Goal: Task Accomplishment & Management: Manage account settings

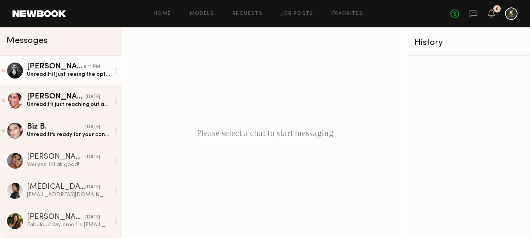
click at [89, 69] on div "6:11 PM" at bounding box center [92, 66] width 16 height 7
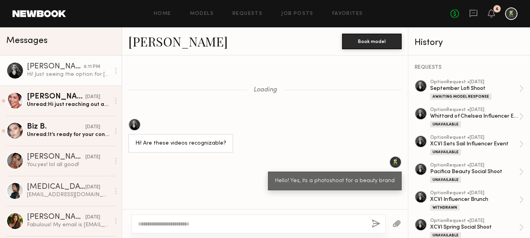
scroll to position [923, 0]
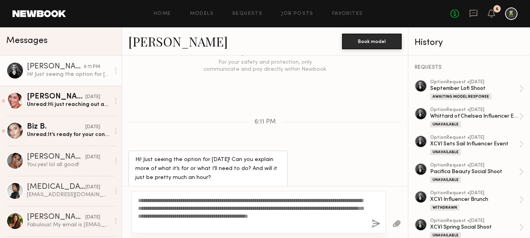
type textarea "**********"
click at [375, 221] on button "button" at bounding box center [376, 224] width 9 height 10
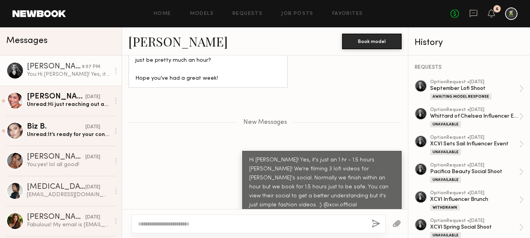
scroll to position [1104, 0]
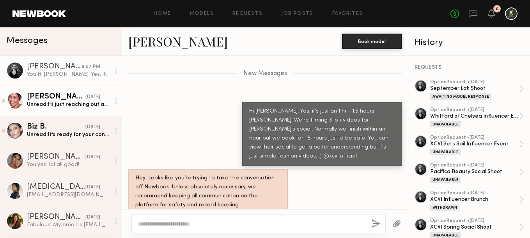
click at [81, 102] on div "Unread: Hi just reaching out again for final shoot details?" at bounding box center [68, 104] width 83 height 7
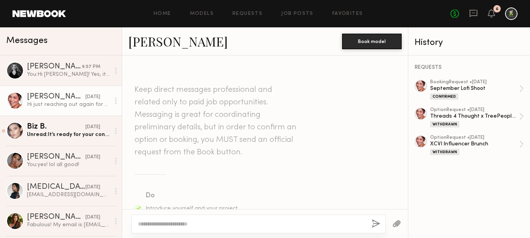
scroll to position [622, 0]
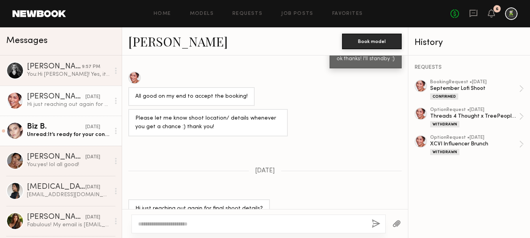
click at [72, 124] on div "Biz B." at bounding box center [56, 127] width 59 height 8
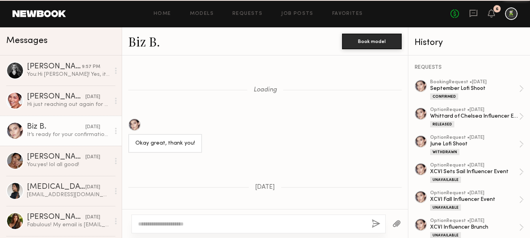
scroll to position [734, 0]
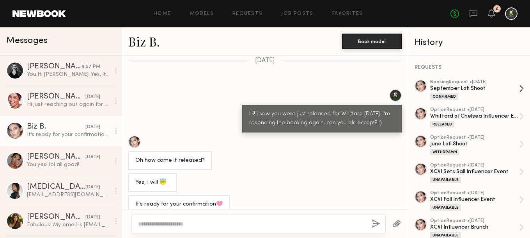
click at [456, 94] on div "Confirmed" at bounding box center [444, 96] width 28 height 6
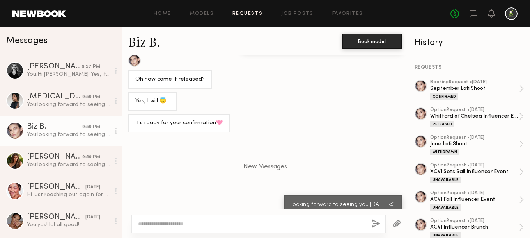
click at [247, 12] on link "Requests" at bounding box center [248, 13] width 30 height 5
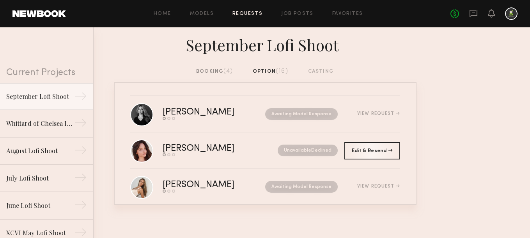
click at [223, 71] on div "booking (4)" at bounding box center [214, 71] width 37 height 9
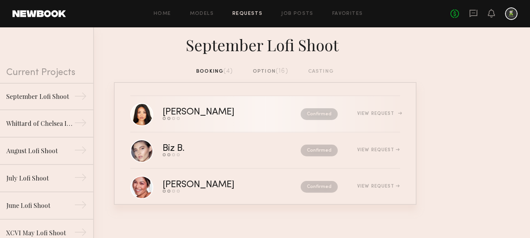
click at [218, 109] on div "[PERSON_NAME]" at bounding box center [215, 112] width 105 height 9
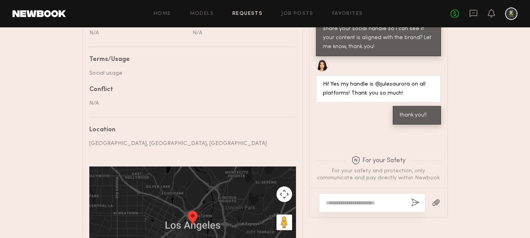
scroll to position [463, 0]
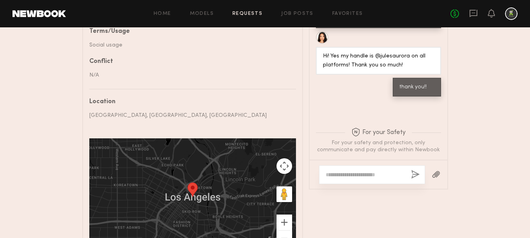
click at [340, 175] on textarea at bounding box center [365, 175] width 79 height 8
paste textarea "**********"
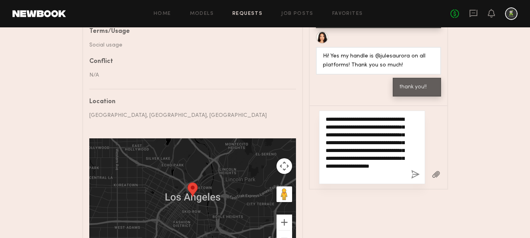
scroll to position [0, 0]
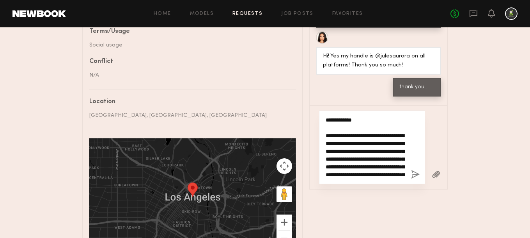
type textarea "**********"
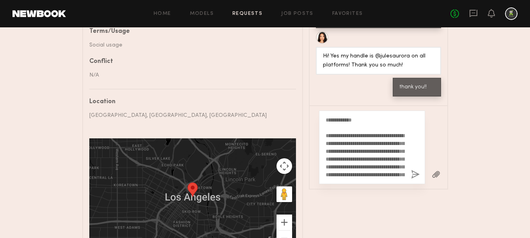
click at [413, 174] on button "button" at bounding box center [415, 175] width 9 height 10
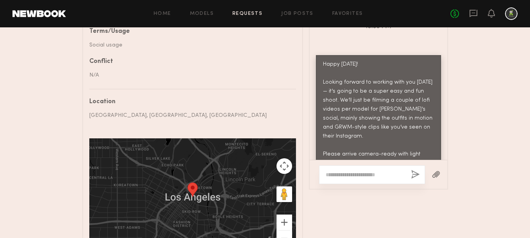
scroll to position [662, 0]
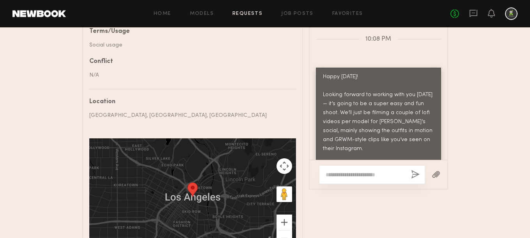
click at [246, 15] on link "Requests" at bounding box center [248, 13] width 30 height 5
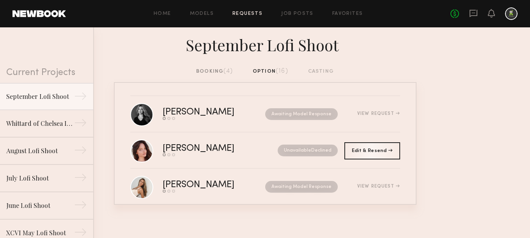
click at [210, 72] on div "booking (4)" at bounding box center [214, 71] width 37 height 9
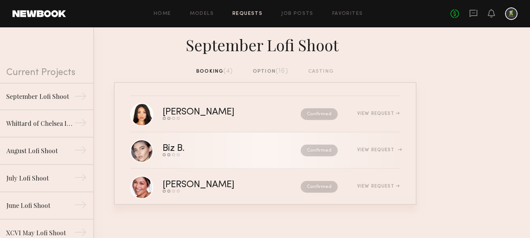
click at [214, 145] on div "Biz B." at bounding box center [203, 148] width 80 height 9
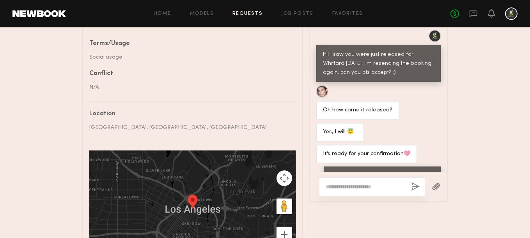
scroll to position [519, 0]
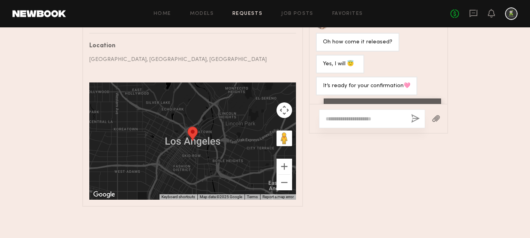
click at [343, 119] on textarea at bounding box center [365, 119] width 79 height 8
paste textarea "**********"
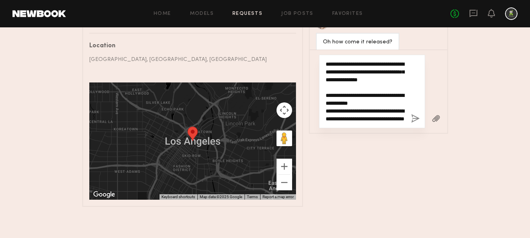
type textarea "**********"
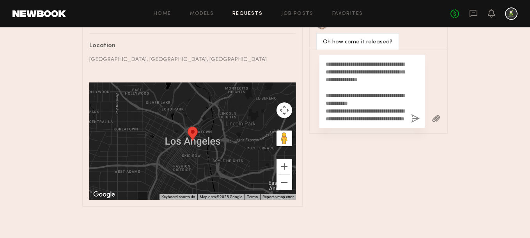
click at [415, 117] on button "button" at bounding box center [415, 119] width 9 height 10
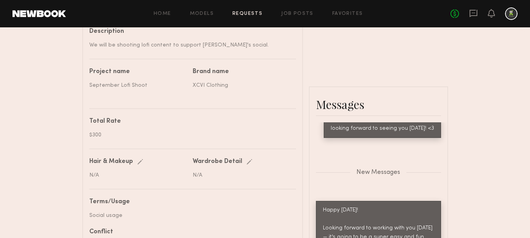
scroll to position [240, 0]
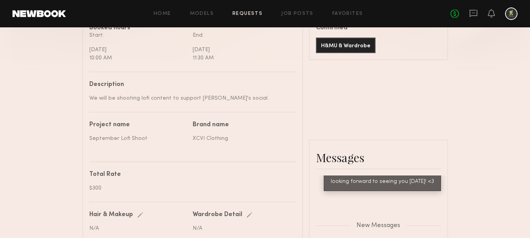
click at [243, 12] on link "Requests" at bounding box center [248, 13] width 30 height 5
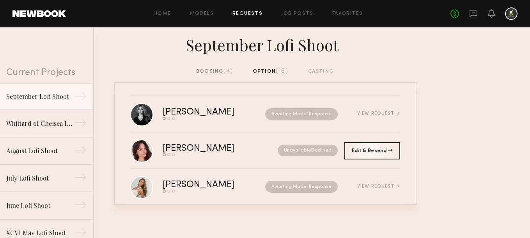
click at [216, 70] on div "booking (4)" at bounding box center [214, 71] width 37 height 9
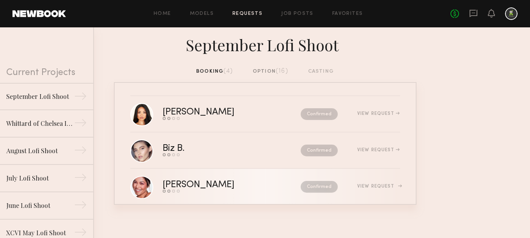
click at [214, 181] on div "[PERSON_NAME]" at bounding box center [215, 184] width 105 height 9
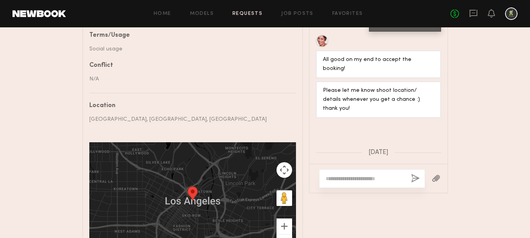
scroll to position [466, 0]
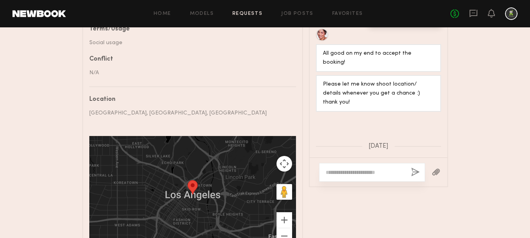
click at [340, 170] on textarea at bounding box center [365, 172] width 79 height 8
paste textarea "**********"
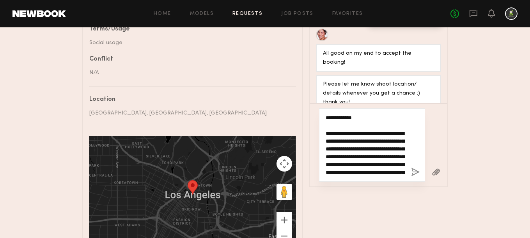
scroll to position [108, 0]
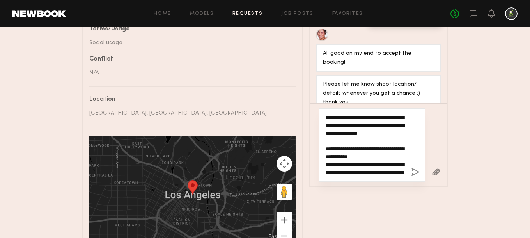
type textarea "**********"
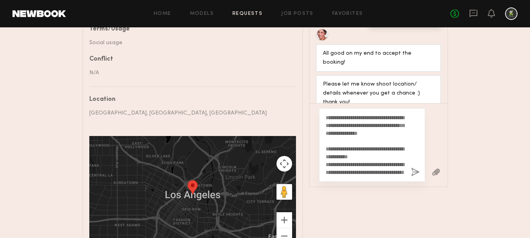
click at [414, 170] on button "button" at bounding box center [415, 172] width 9 height 10
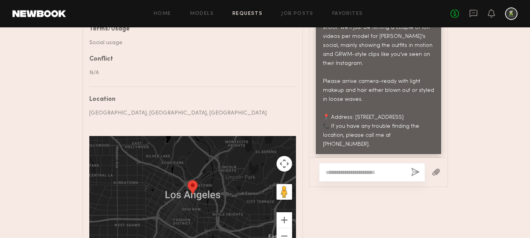
scroll to position [894, 0]
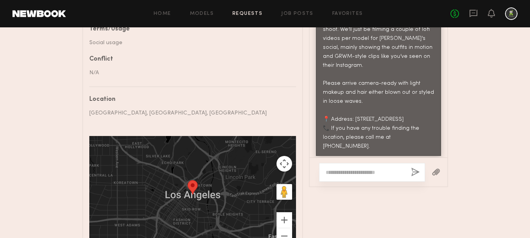
click at [252, 16] on link "Requests" at bounding box center [248, 13] width 30 height 5
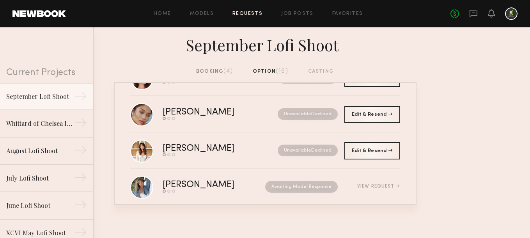
scroll to position [485, 0]
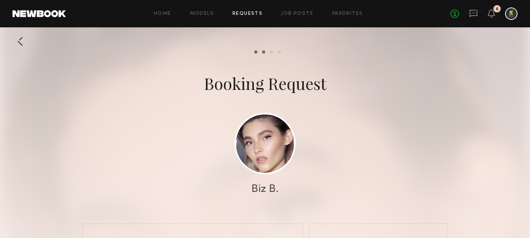
click at [17, 37] on div at bounding box center [20, 42] width 16 height 16
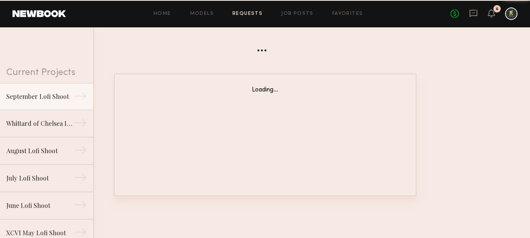
click at [250, 12] on link "Requests" at bounding box center [248, 13] width 30 height 5
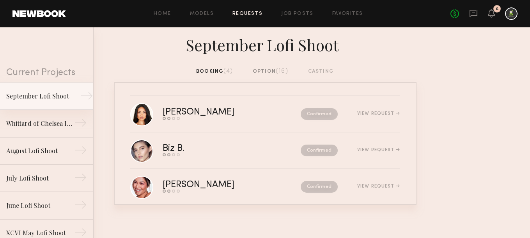
click at [62, 94] on div "September Lofi Shoot" at bounding box center [40, 95] width 68 height 9
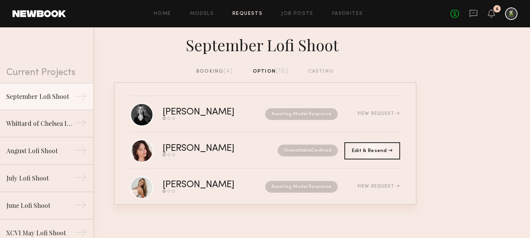
click at [222, 65] on div "September Lofi Shoot" at bounding box center [265, 47] width 530 height 40
click at [222, 71] on div "booking (4)" at bounding box center [214, 71] width 37 height 9
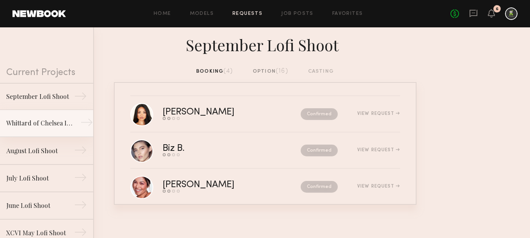
click at [63, 118] on div "Whittard of Chelsea Influencer Event" at bounding box center [40, 122] width 68 height 9
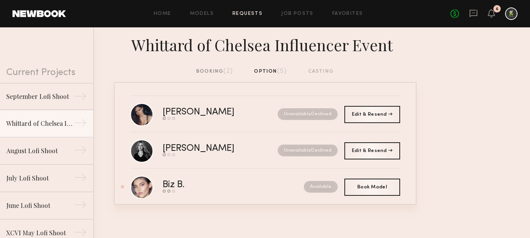
click at [210, 71] on div "booking (2)" at bounding box center [214, 71] width 37 height 9
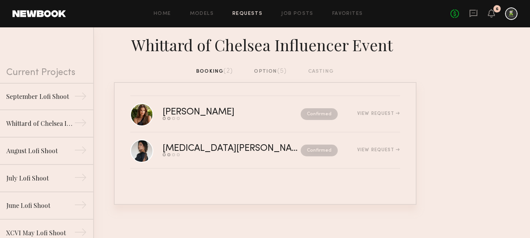
click at [267, 69] on div "option (5)" at bounding box center [270, 71] width 33 height 9
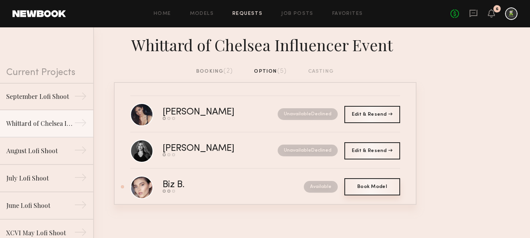
click at [369, 190] on div "Book Model Book" at bounding box center [373, 186] width 56 height 17
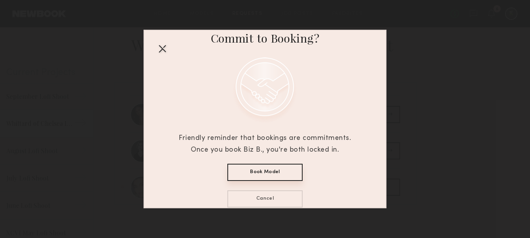
click at [262, 169] on button "Book Model" at bounding box center [265, 172] width 75 height 17
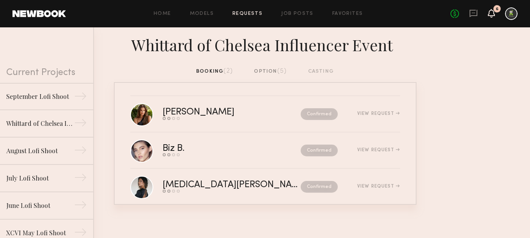
click at [494, 12] on icon at bounding box center [491, 13] width 7 height 9
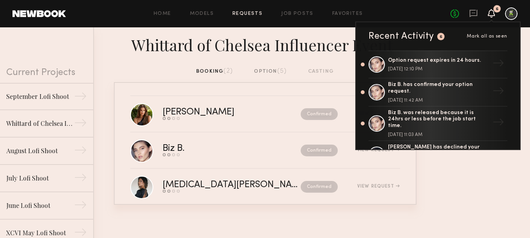
click at [496, 36] on span "Mark all as seen" at bounding box center [487, 36] width 41 height 5
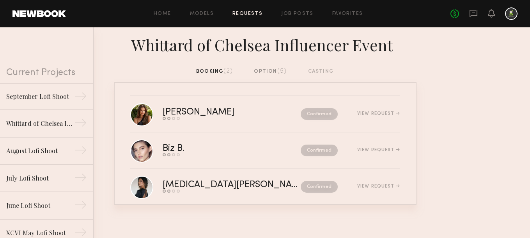
click at [251, 14] on link "Requests" at bounding box center [248, 13] width 30 height 5
click at [476, 11] on icon at bounding box center [473, 13] width 9 height 9
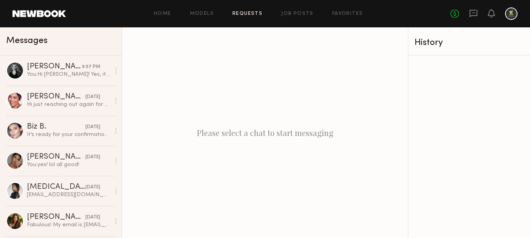
click at [241, 16] on link "Requests" at bounding box center [248, 13] width 30 height 5
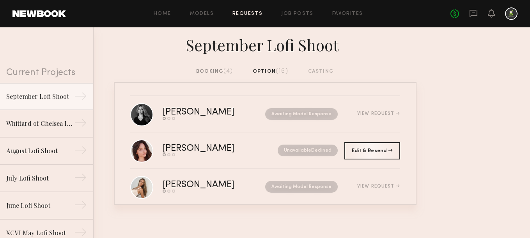
click at [217, 69] on div "booking (4)" at bounding box center [214, 71] width 37 height 9
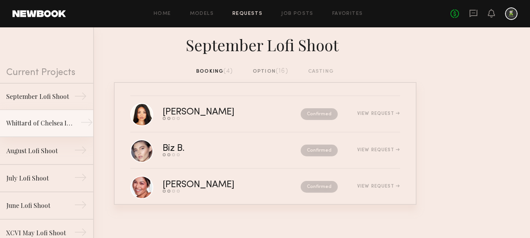
click at [45, 122] on div "Whittard of Chelsea Influencer Event" at bounding box center [40, 122] width 68 height 9
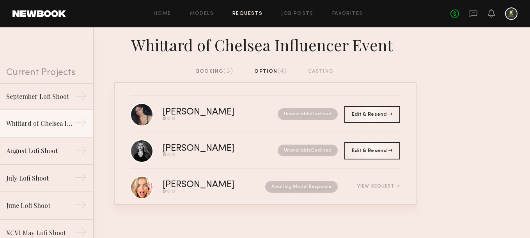
click at [217, 71] on div "booking (3)" at bounding box center [214, 71] width 37 height 9
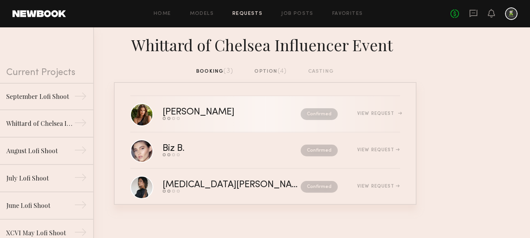
click at [220, 110] on div "Chloe M." at bounding box center [215, 112] width 105 height 9
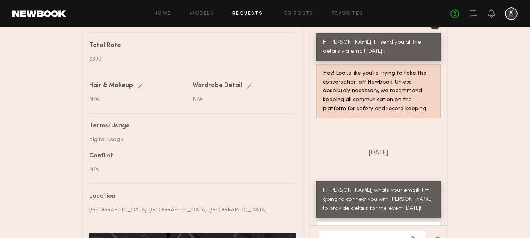
scroll to position [489, 0]
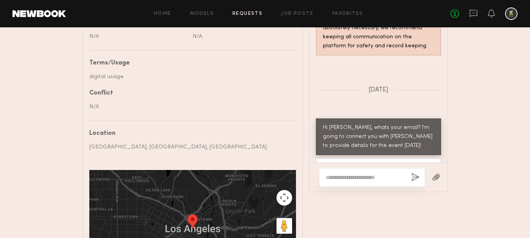
click at [334, 176] on textarea at bounding box center [365, 177] width 79 height 8
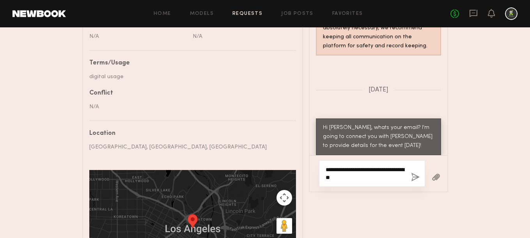
drag, startPoint x: 379, startPoint y: 174, endPoint x: 311, endPoint y: 154, distance: 70.2
click at [311, 154] on div "Loading Hi Chloe! I just shared an option request for you! Are you available on…" at bounding box center [379, 73] width 138 height 236
type textarea "**********"
click at [417, 177] on button "button" at bounding box center [415, 177] width 9 height 10
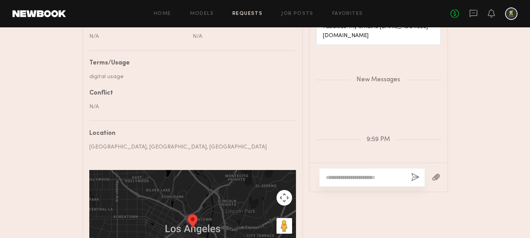
click at [257, 13] on link "Requests" at bounding box center [248, 13] width 30 height 5
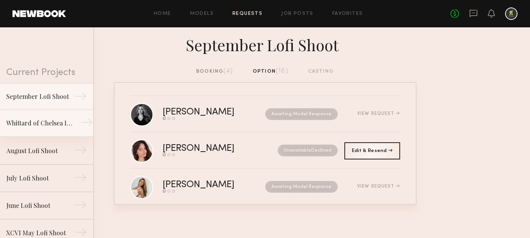
click at [49, 126] on div "Whittard of Chelsea Influencer Event" at bounding box center [40, 122] width 68 height 9
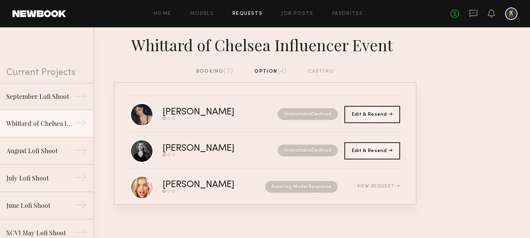
click at [219, 71] on div "booking (3)" at bounding box center [214, 71] width 37 height 9
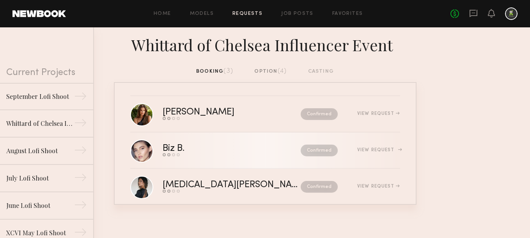
click at [228, 143] on link "Biz B. Send request Model response Review hours worked Pay model Confirmed View…" at bounding box center [265, 150] width 270 height 36
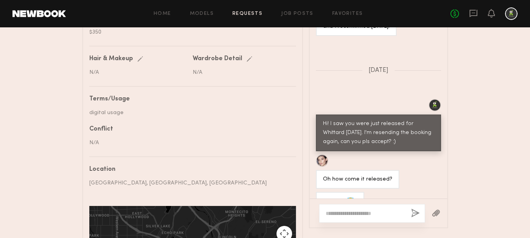
scroll to position [501, 0]
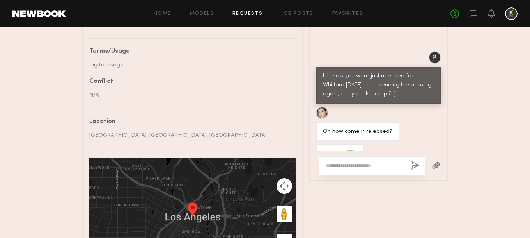
click at [357, 165] on textarea at bounding box center [365, 166] width 79 height 8
paste textarea "**********"
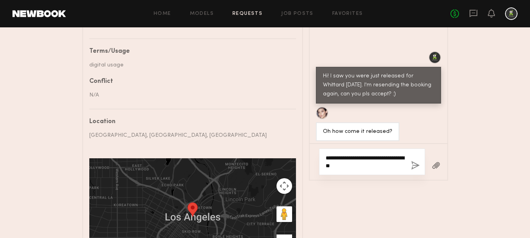
type textarea "**********"
click at [413, 167] on button "button" at bounding box center [415, 166] width 9 height 10
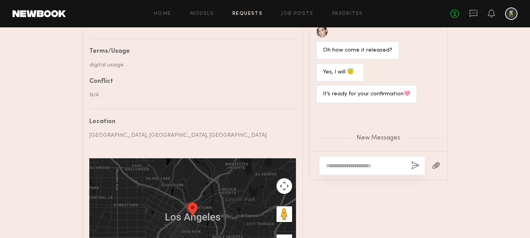
click at [254, 16] on link "Requests" at bounding box center [248, 13] width 30 height 5
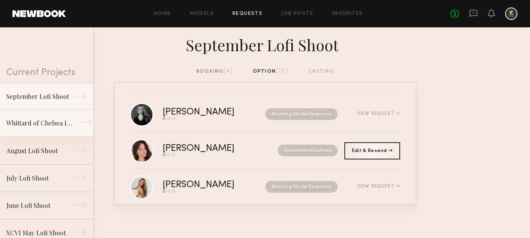
click at [53, 123] on div "Whittard of Chelsea Influencer Event" at bounding box center [40, 122] width 68 height 9
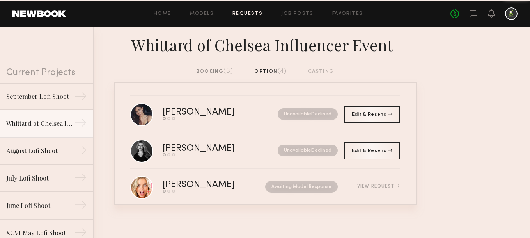
click at [222, 70] on div "booking (3)" at bounding box center [214, 71] width 37 height 9
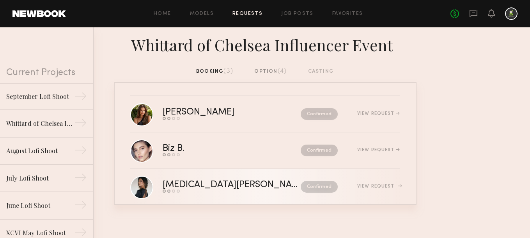
click at [217, 194] on link "Kyra S. Send request Model response Review hours worked Pay model Confirmed Vie…" at bounding box center [265, 187] width 270 height 36
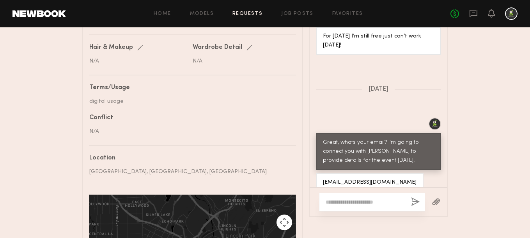
scroll to position [466, 0]
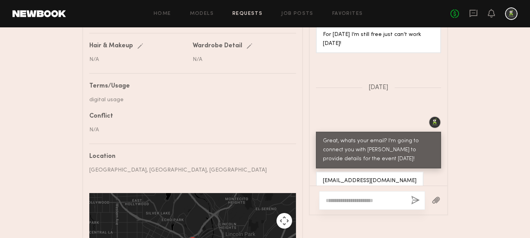
click at [356, 200] on textarea at bounding box center [365, 200] width 79 height 8
paste textarea "**********"
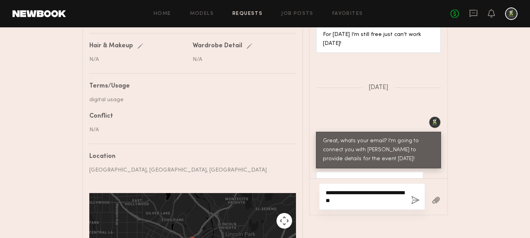
type textarea "**********"
click at [415, 203] on button "button" at bounding box center [415, 201] width 9 height 10
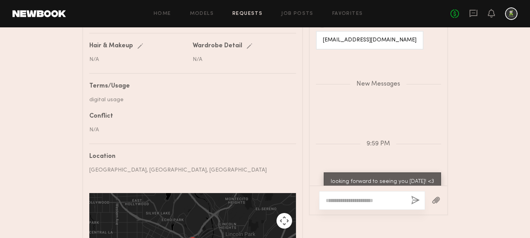
click at [256, 11] on link "Requests" at bounding box center [248, 13] width 30 height 5
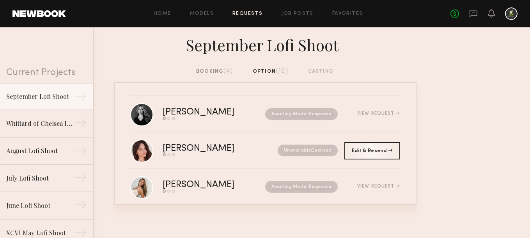
click at [220, 69] on div "booking (4)" at bounding box center [214, 71] width 37 height 9
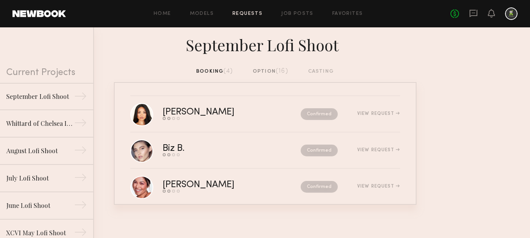
click at [208, 76] on div "booking (4) option (16) casting" at bounding box center [265, 74] width 530 height 15
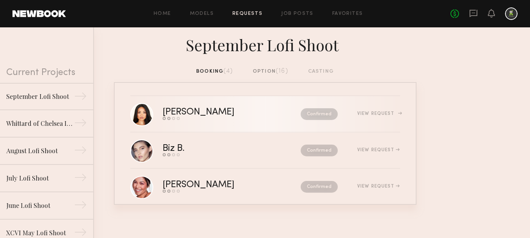
click at [215, 117] on div "Send request Model response Review hours worked Pay model" at bounding box center [215, 118] width 105 height 3
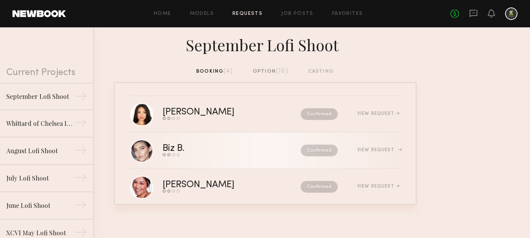
click at [197, 148] on div "Biz B." at bounding box center [203, 148] width 80 height 9
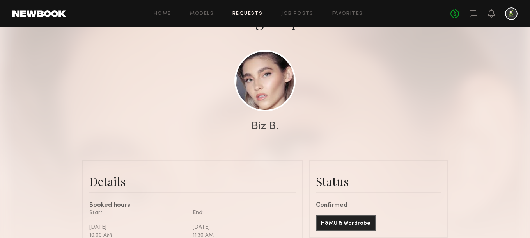
scroll to position [177, 0]
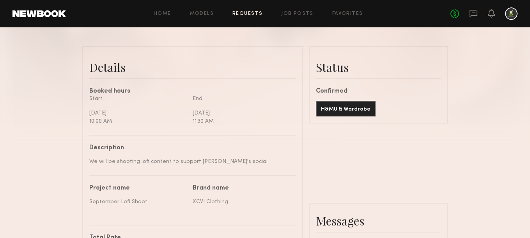
click at [247, 16] on link "Requests" at bounding box center [248, 13] width 30 height 5
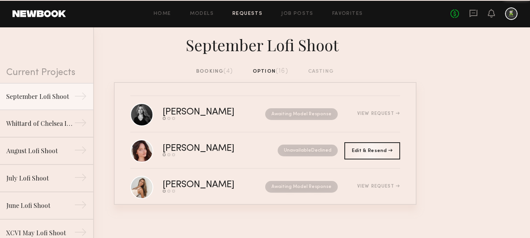
click at [220, 70] on div "booking (4)" at bounding box center [214, 71] width 37 height 9
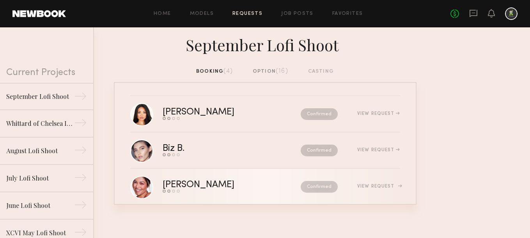
click at [210, 185] on div "[PERSON_NAME]" at bounding box center [215, 184] width 105 height 9
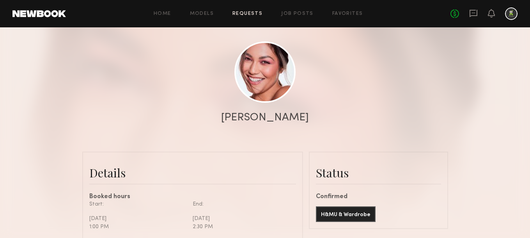
scroll to position [62, 0]
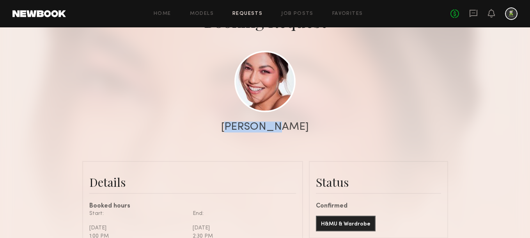
drag, startPoint x: 287, startPoint y: 129, endPoint x: 240, endPoint y: 127, distance: 47.6
click at [240, 128] on div "[PERSON_NAME]" at bounding box center [265, 126] width 530 height 11
copy div "[PERSON_NAME]"
click at [260, 98] on link at bounding box center [265, 80] width 61 height 61
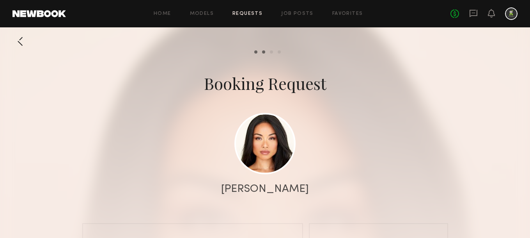
scroll to position [423, 0]
click at [260, 138] on link at bounding box center [265, 142] width 61 height 61
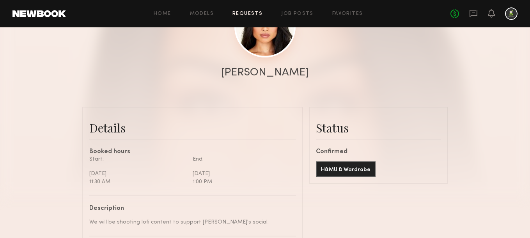
scroll to position [47, 0]
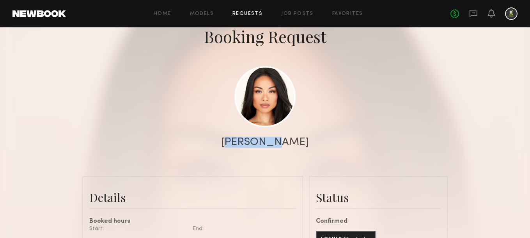
drag, startPoint x: 289, startPoint y: 144, endPoint x: 246, endPoint y: 143, distance: 42.9
click at [246, 143] on div "Jules A." at bounding box center [265, 142] width 530 height 11
copy div "Jules A."
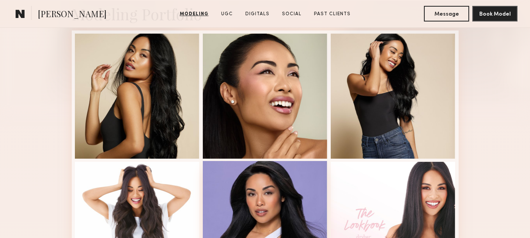
scroll to position [193, 0]
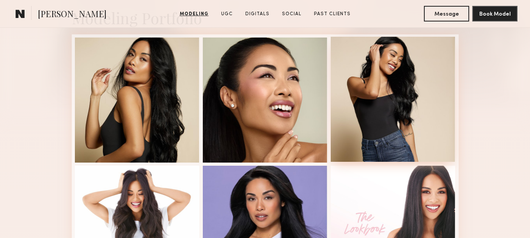
click at [382, 110] on div at bounding box center [393, 99] width 125 height 125
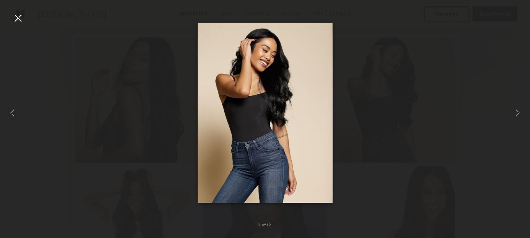
click at [25, 14] on div at bounding box center [265, 112] width 530 height 200
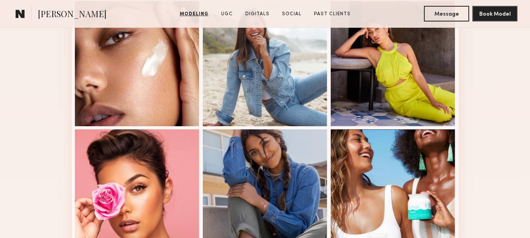
scroll to position [447, 0]
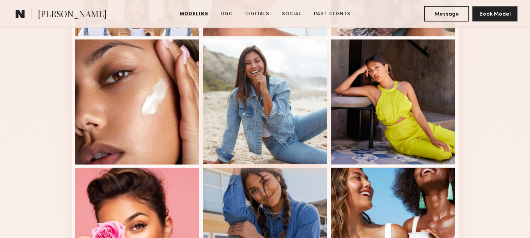
click at [253, 88] on div at bounding box center [265, 101] width 125 height 125
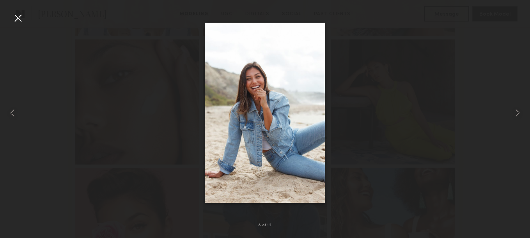
click at [16, 19] on div at bounding box center [18, 18] width 12 height 12
